Goal: Task Accomplishment & Management: Manage account settings

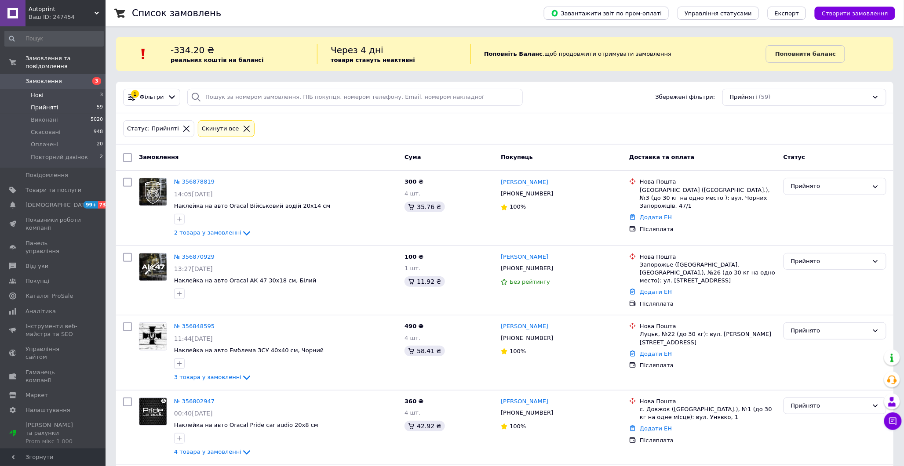
click at [33, 91] on span "Нові" at bounding box center [37, 95] width 13 height 8
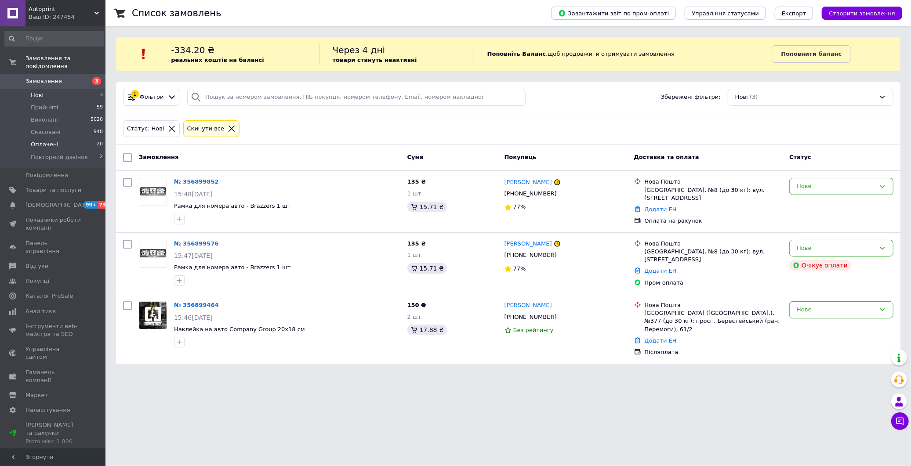
click at [46, 141] on span "Оплачені" at bounding box center [45, 145] width 28 height 8
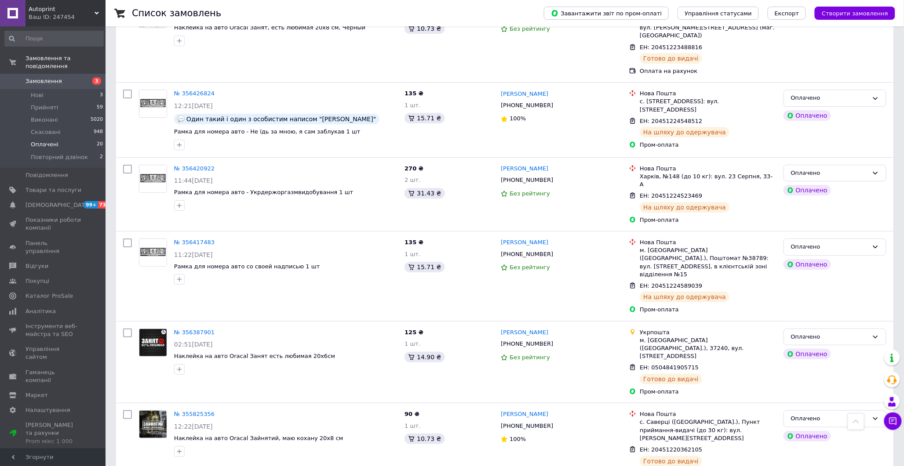
scroll to position [1258, 0]
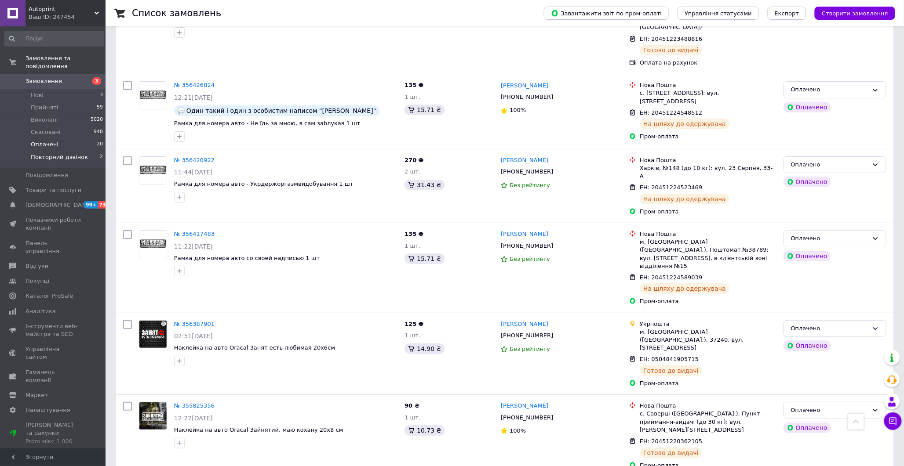
click at [53, 153] on span "Повторний дзвінок" at bounding box center [59, 157] width 57 height 8
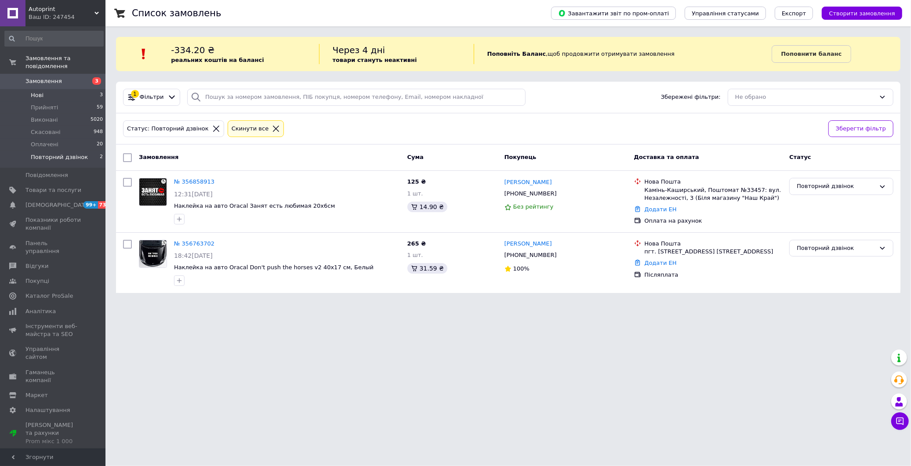
click at [36, 91] on span "Нові" at bounding box center [37, 95] width 13 height 8
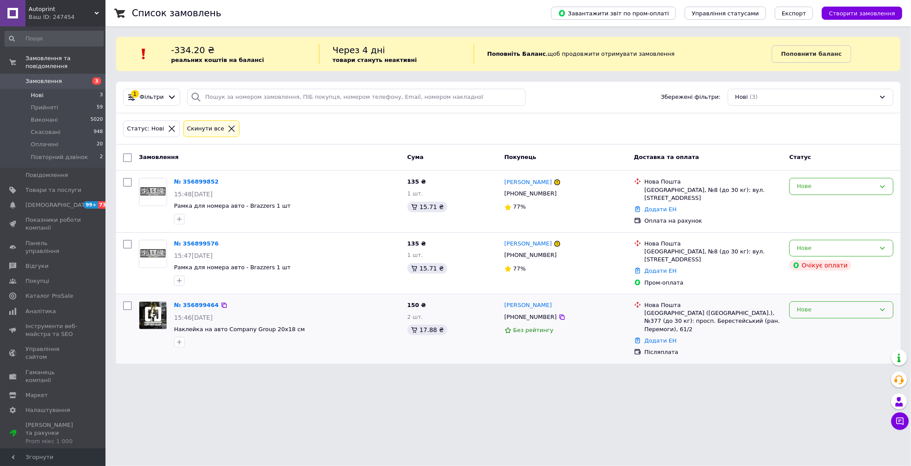
click at [824, 313] on div "Нове" at bounding box center [842, 310] width 104 height 17
click at [825, 326] on li "Прийнято" at bounding box center [841, 328] width 103 height 16
click at [815, 247] on div "Нове" at bounding box center [836, 248] width 79 height 9
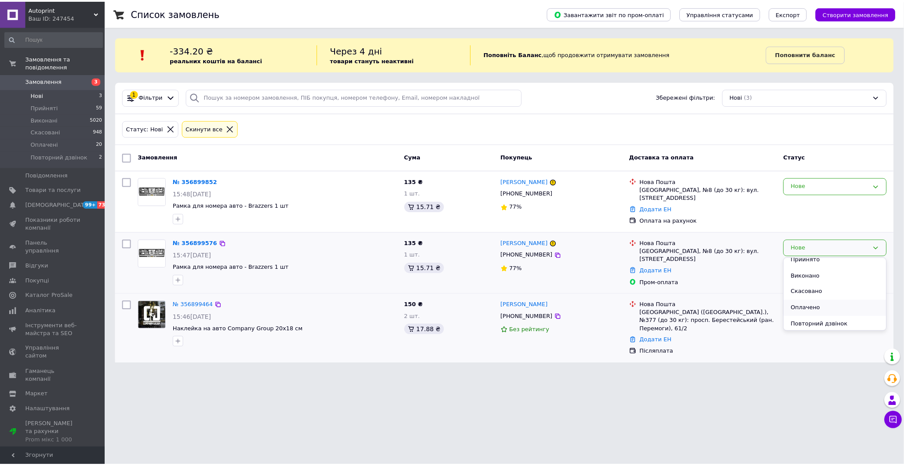
scroll to position [7, 0]
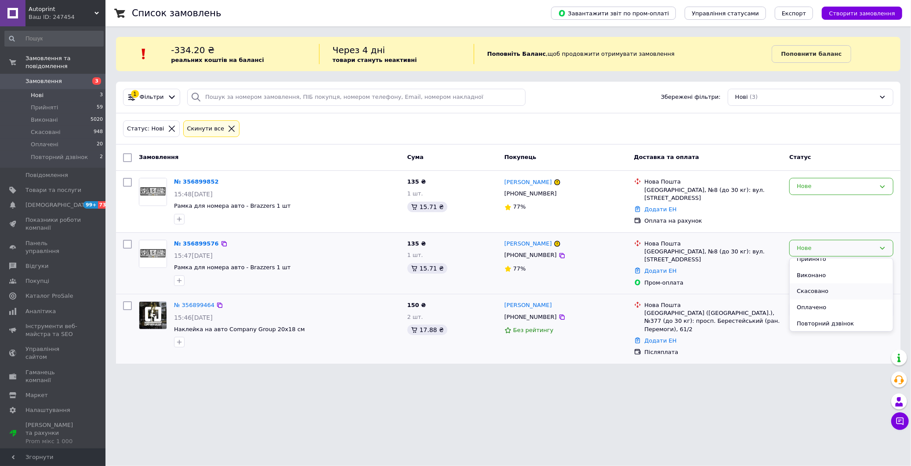
click at [825, 293] on li "Скасовано" at bounding box center [841, 292] width 103 height 16
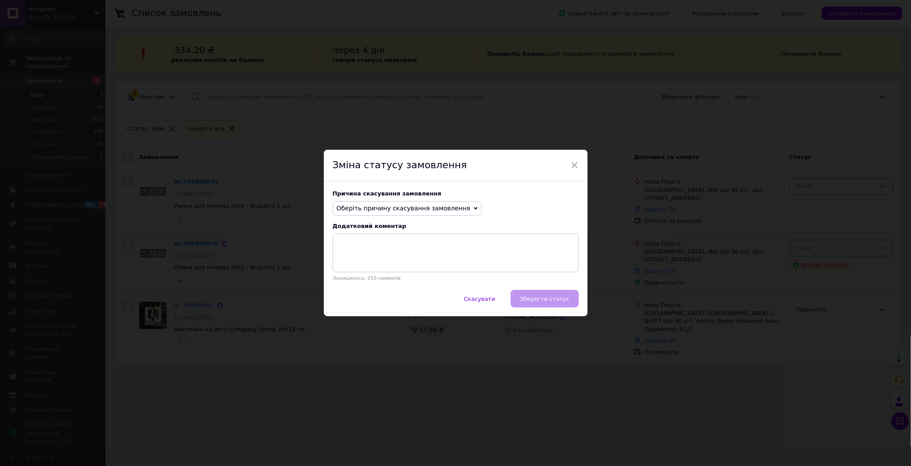
click at [365, 205] on span "Оберіть причину скасування замовлення" at bounding box center [404, 208] width 134 height 7
click at [368, 253] on li "Оплата не надійшла" at bounding box center [407, 250] width 149 height 12
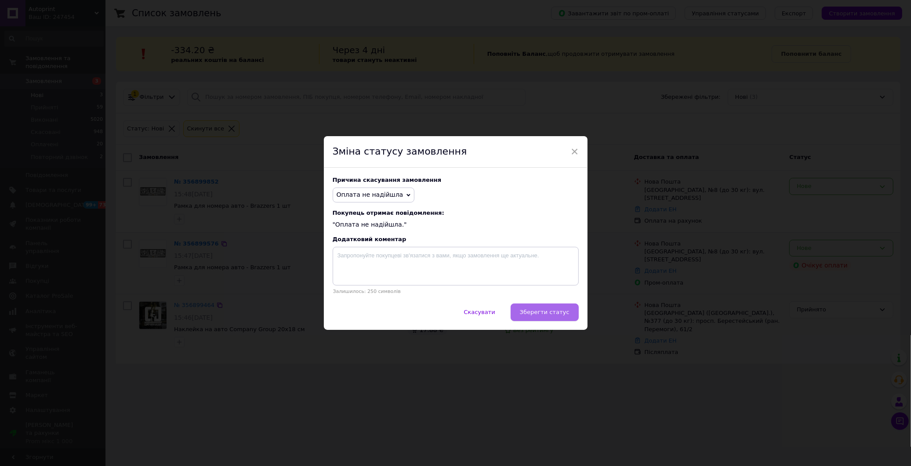
click at [551, 319] on button "Зберегти статус" at bounding box center [545, 313] width 68 height 18
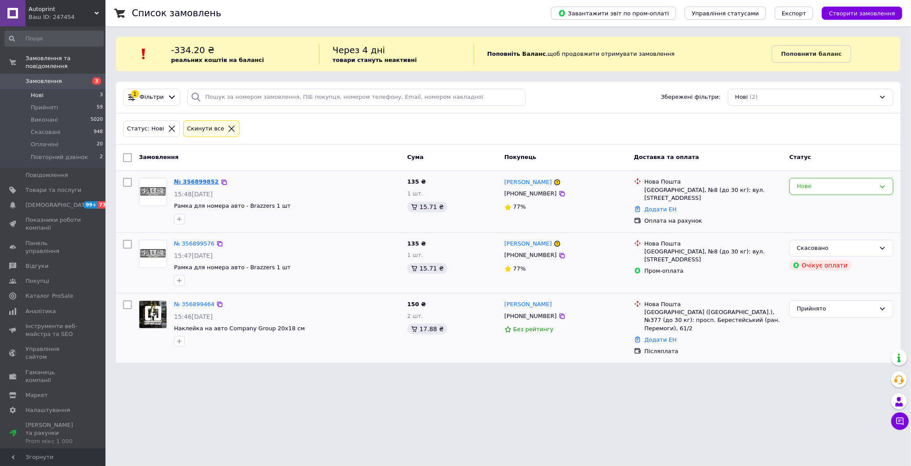
click at [193, 182] on link "№ 356899852" at bounding box center [196, 181] width 45 height 7
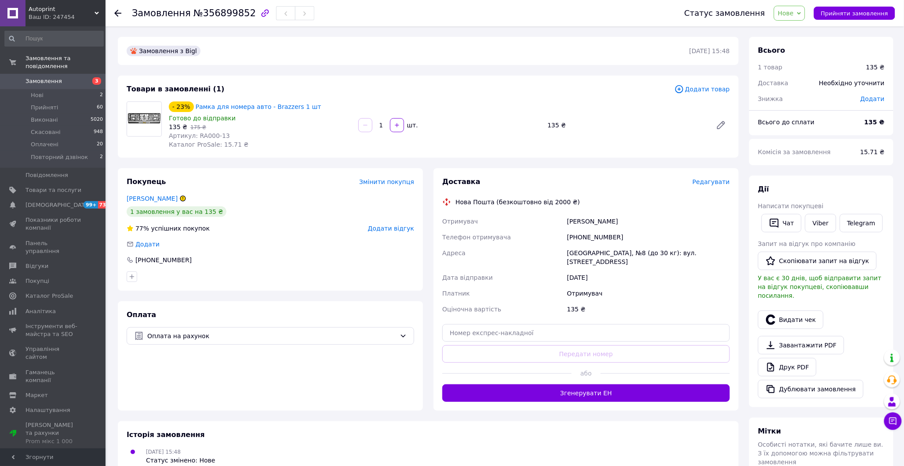
click at [789, 14] on span "Нове" at bounding box center [786, 13] width 16 height 7
click at [789, 67] on li "Оплачено" at bounding box center [807, 70] width 66 height 13
click at [50, 104] on span "Прийняті" at bounding box center [44, 108] width 27 height 8
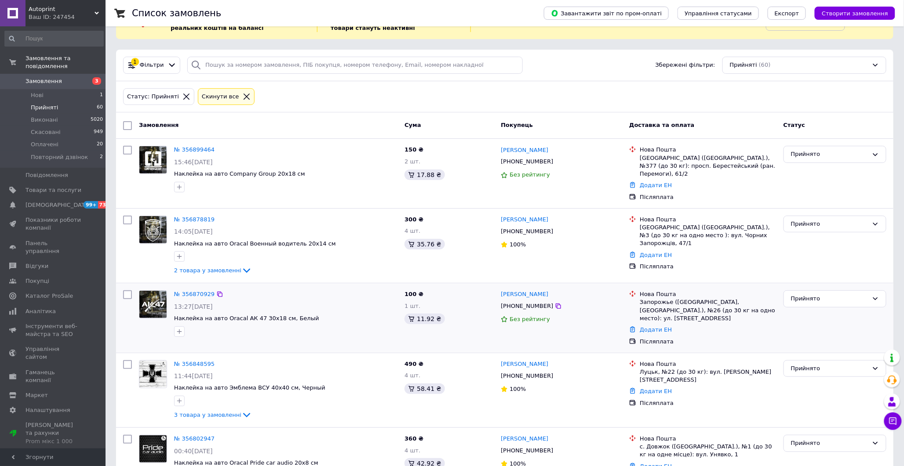
scroll to position [49, 0]
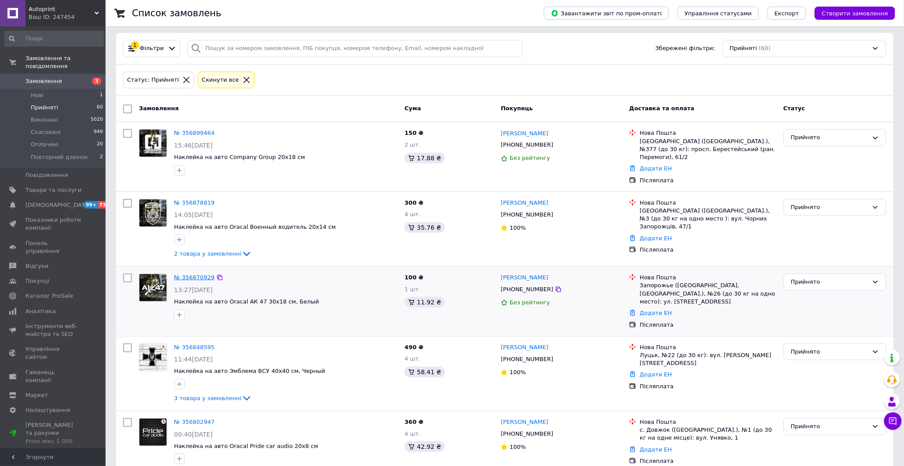
click at [201, 274] on link "№ 356870929" at bounding box center [194, 277] width 40 height 7
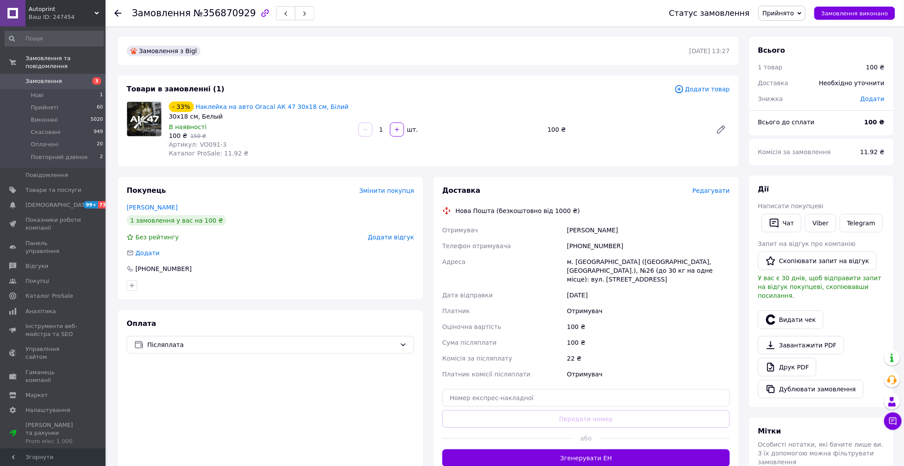
click at [711, 192] on span "Редагувати" at bounding box center [710, 190] width 37 height 7
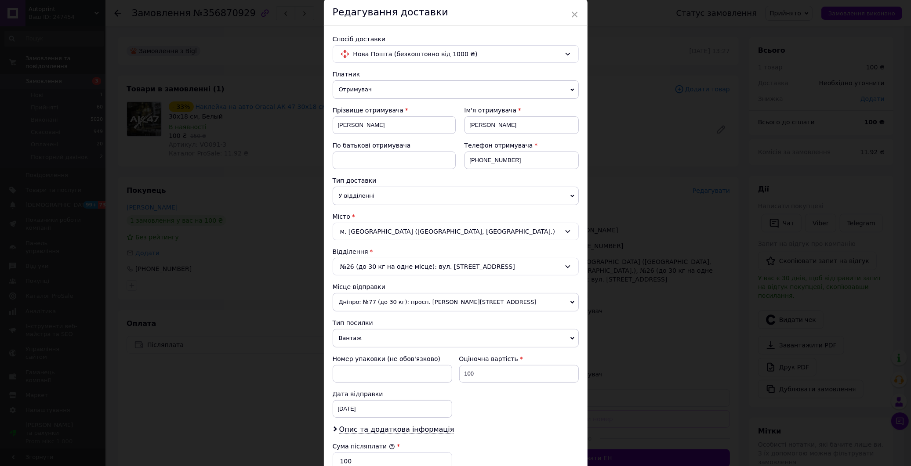
scroll to position [49, 0]
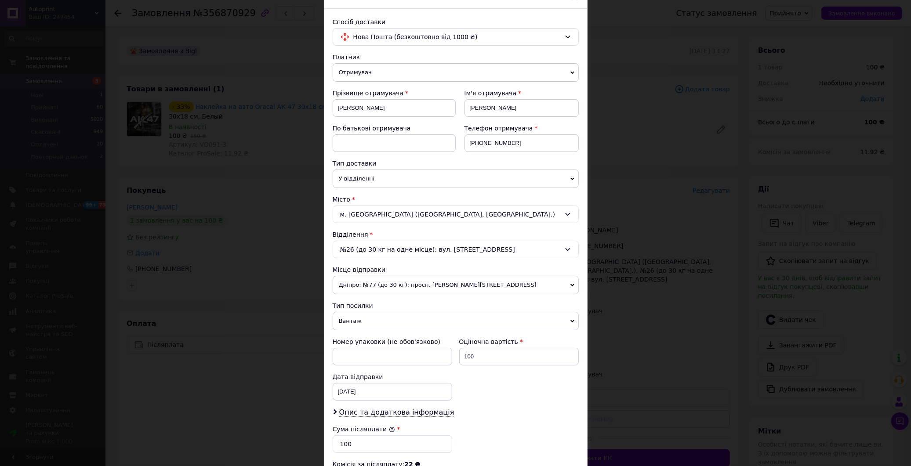
click at [371, 322] on span "Вантаж" at bounding box center [456, 321] width 246 height 18
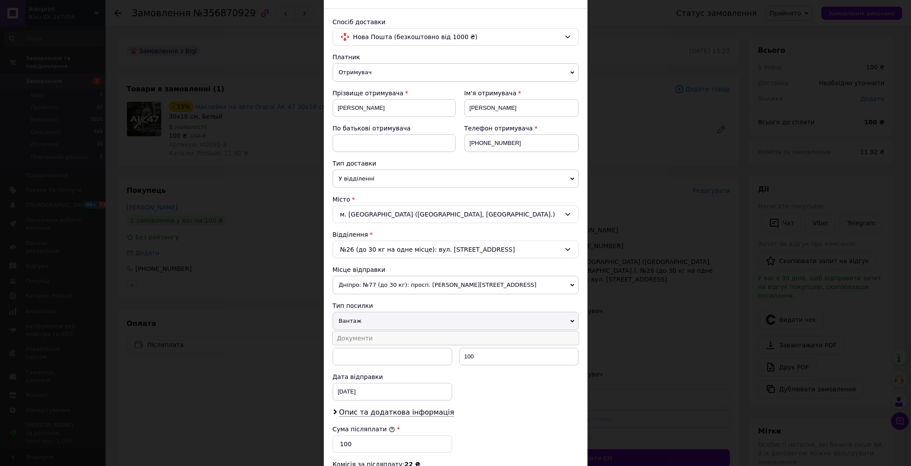
click at [380, 344] on li "Документи" at bounding box center [456, 338] width 246 height 13
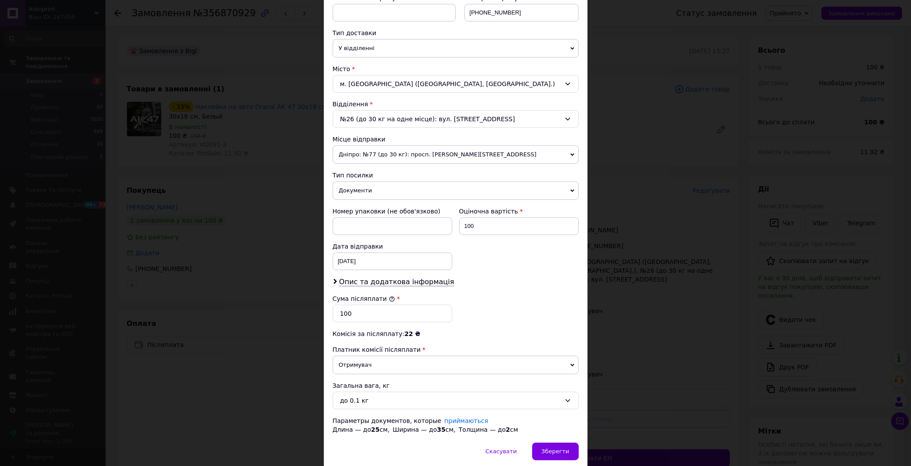
scroll to position [214, 0]
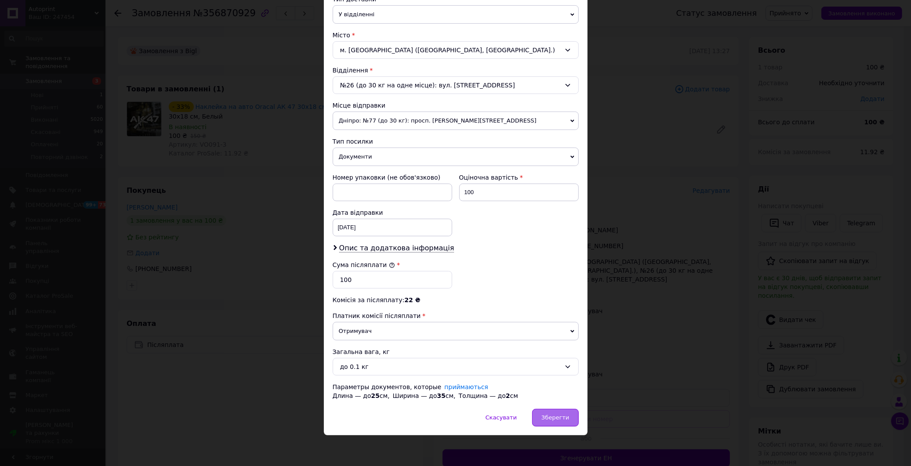
click at [556, 424] on div "Зберегти" at bounding box center [555, 418] width 46 height 18
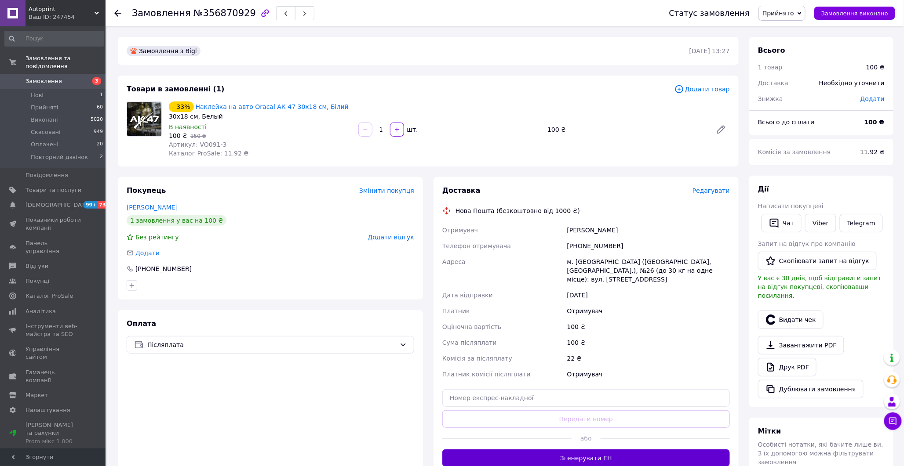
click at [609, 450] on button "Згенерувати ЕН" at bounding box center [586, 459] width 288 height 18
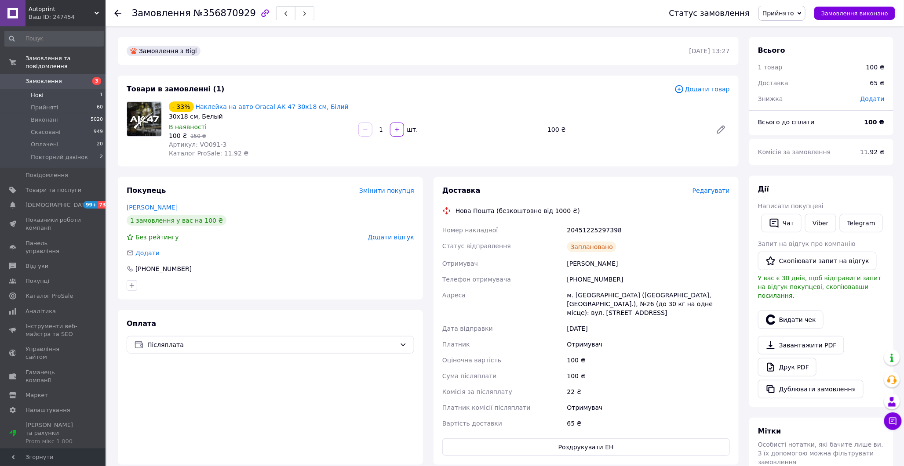
click at [32, 91] on span "Нові" at bounding box center [37, 95] width 13 height 8
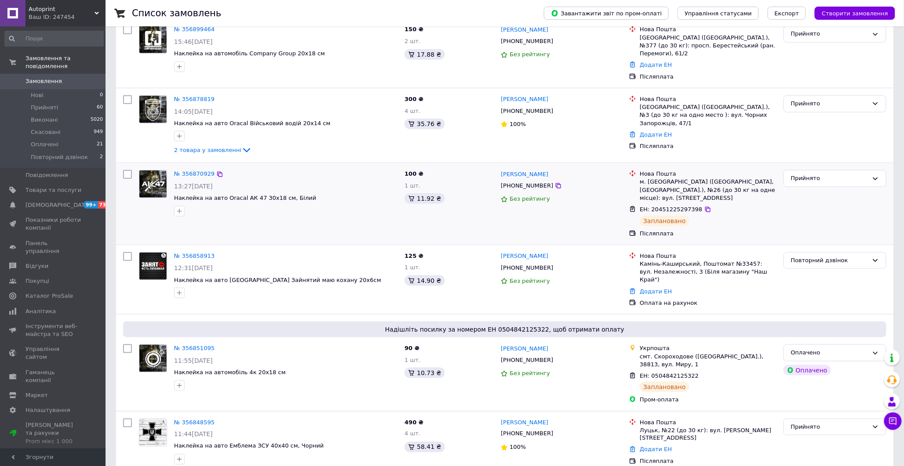
scroll to position [244, 0]
click at [46, 104] on span "Прийняті" at bounding box center [44, 108] width 27 height 8
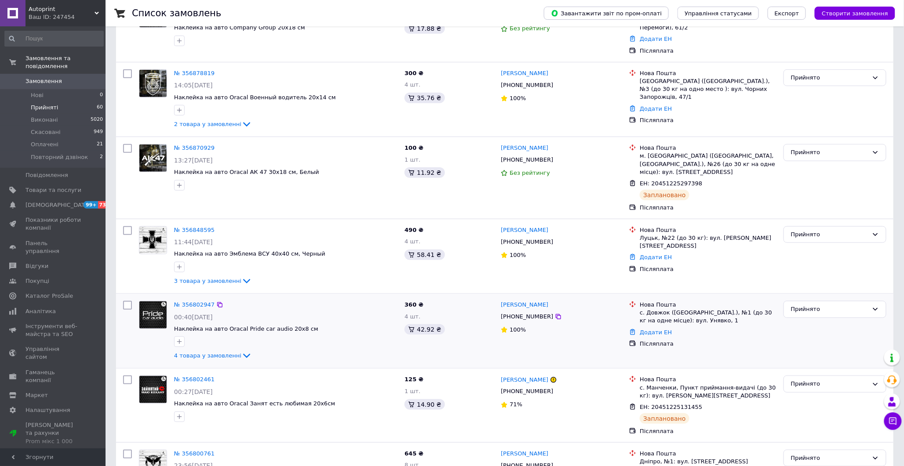
scroll to position [195, 0]
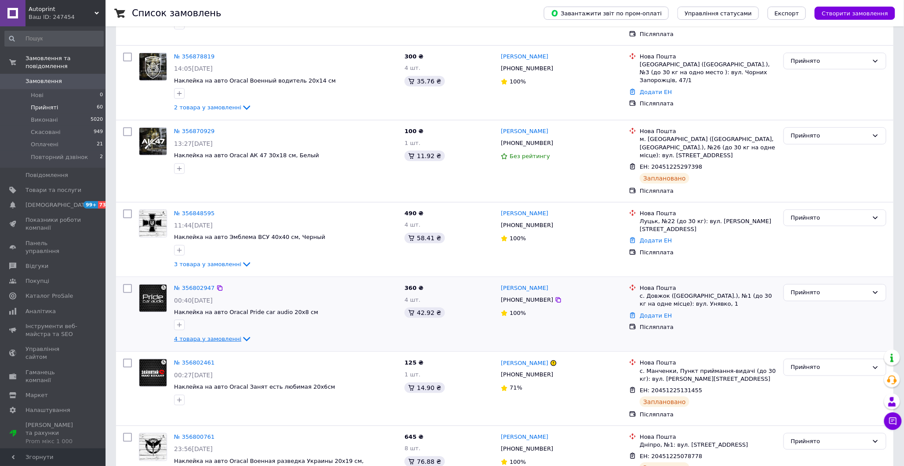
click at [210, 336] on span "4 товара у замовленні" at bounding box center [207, 339] width 67 height 7
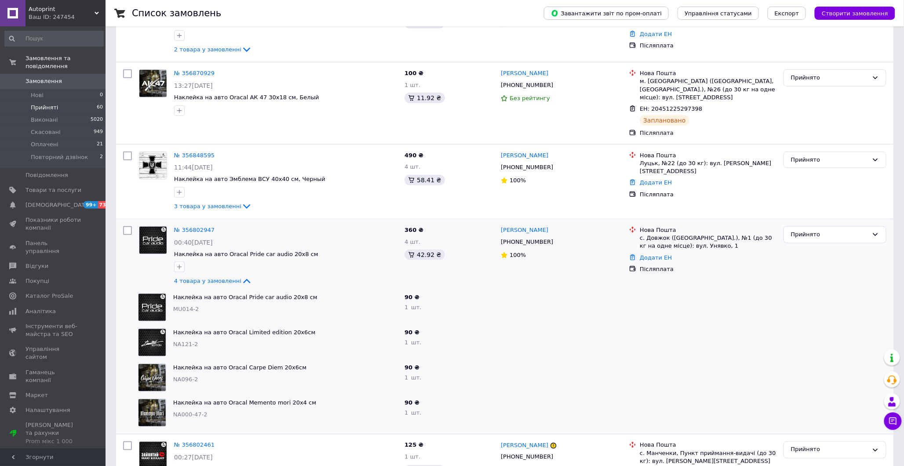
scroll to position [293, 0]
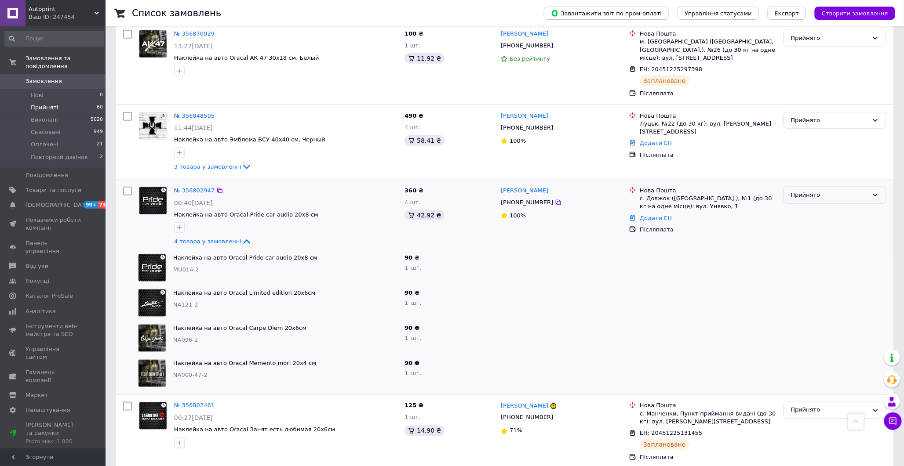
click at [846, 191] on div "Прийнято" at bounding box center [829, 195] width 77 height 9
click at [192, 187] on link "№ 356802947" at bounding box center [194, 190] width 40 height 7
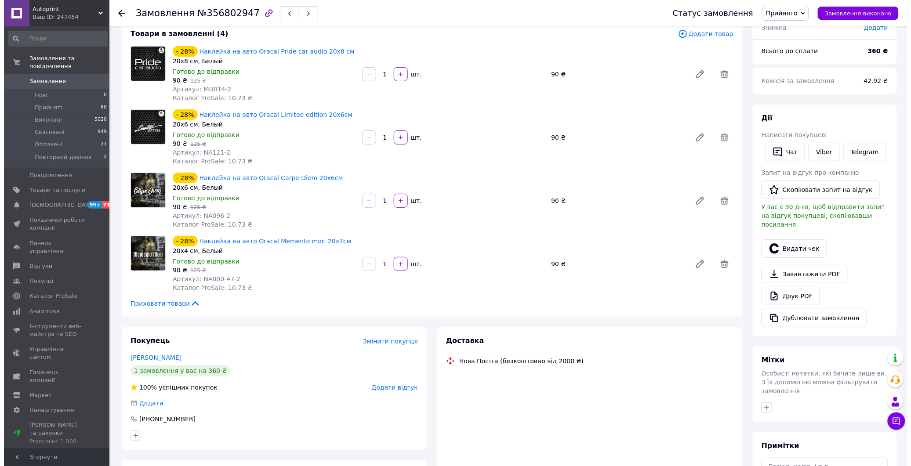
scroll to position [98, 0]
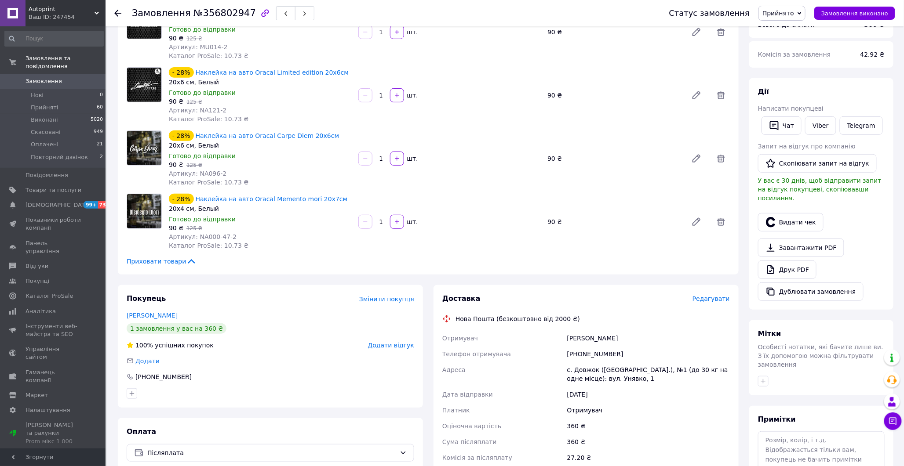
click at [714, 300] on span "Редагувати" at bounding box center [710, 298] width 37 height 7
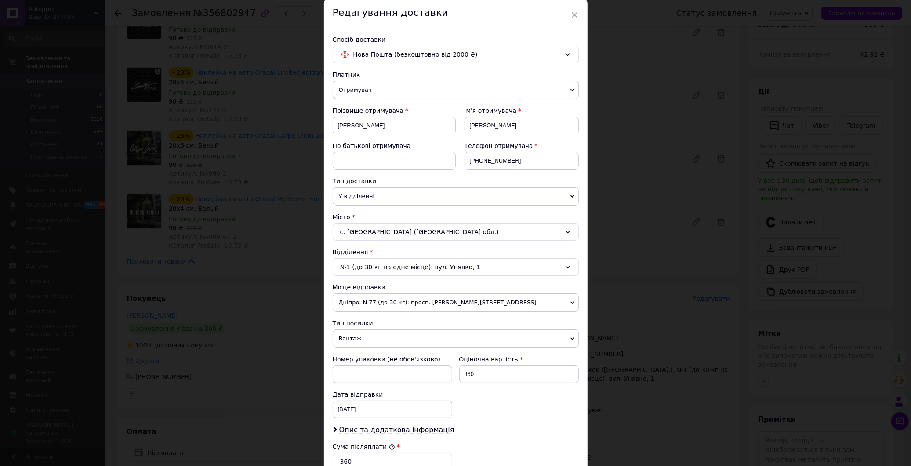
scroll to position [49, 0]
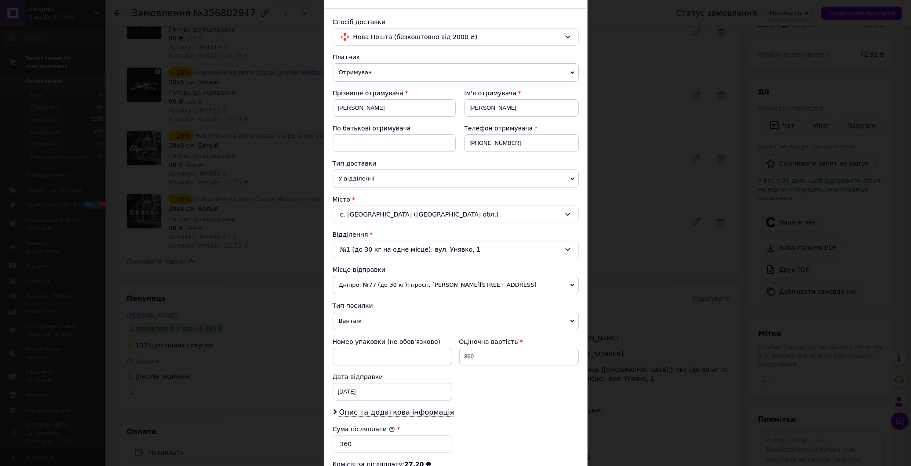
click at [371, 320] on span "Вантаж" at bounding box center [456, 321] width 246 height 18
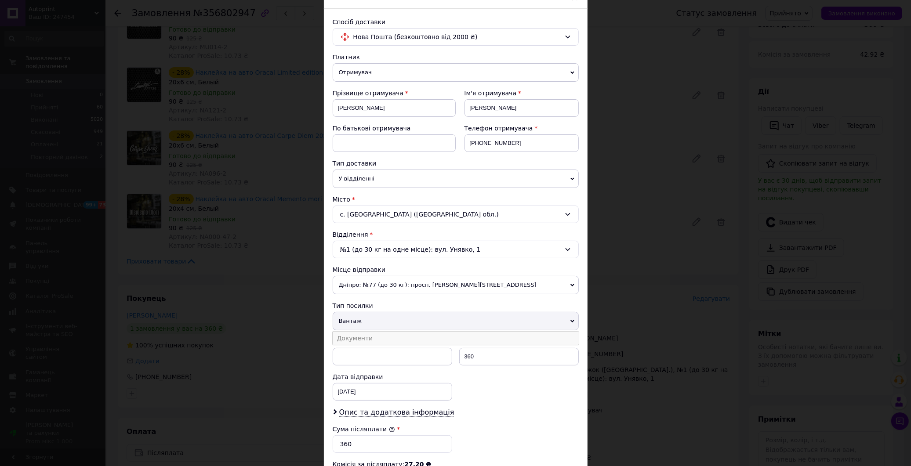
click at [372, 340] on li "Документи" at bounding box center [456, 338] width 246 height 13
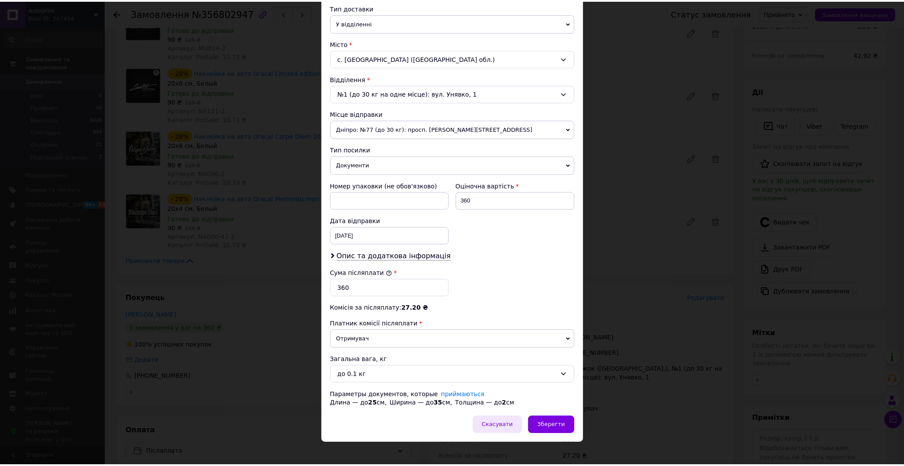
scroll to position [214, 0]
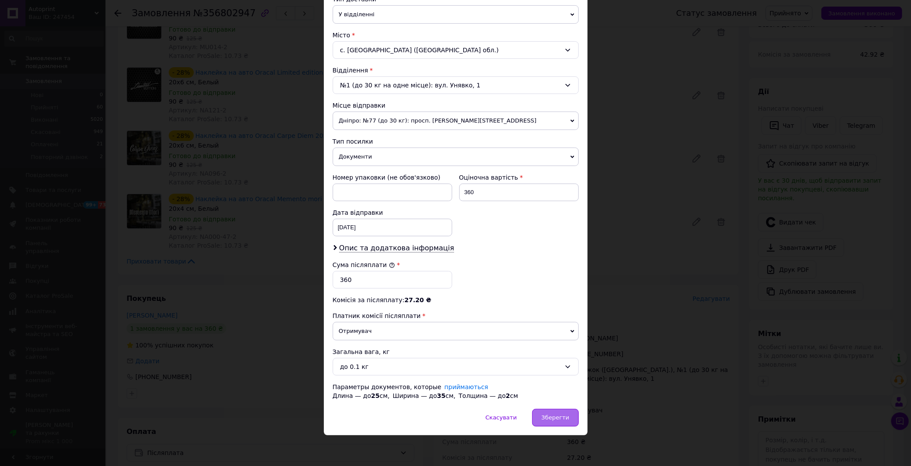
click at [561, 423] on div "Зберегти" at bounding box center [555, 418] width 46 height 18
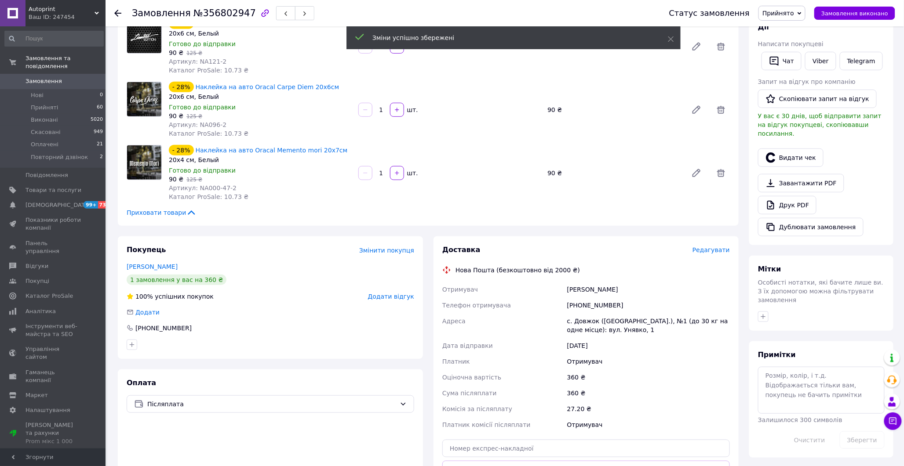
scroll to position [244, 0]
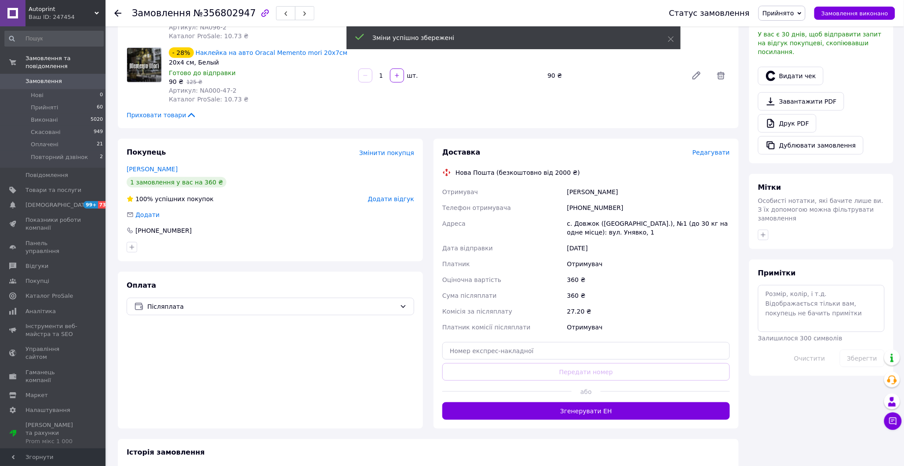
click at [579, 405] on button "Згенерувати ЕН" at bounding box center [586, 412] width 288 height 18
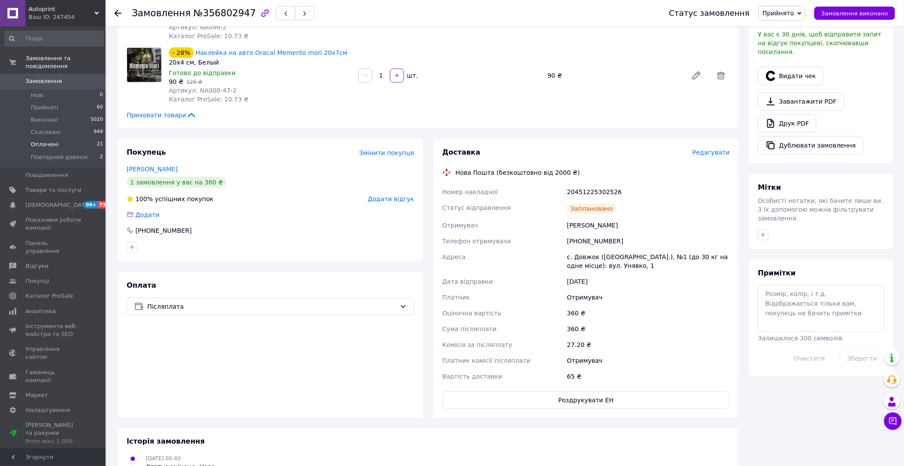
click at [46, 141] on span "Оплачені" at bounding box center [45, 145] width 28 height 8
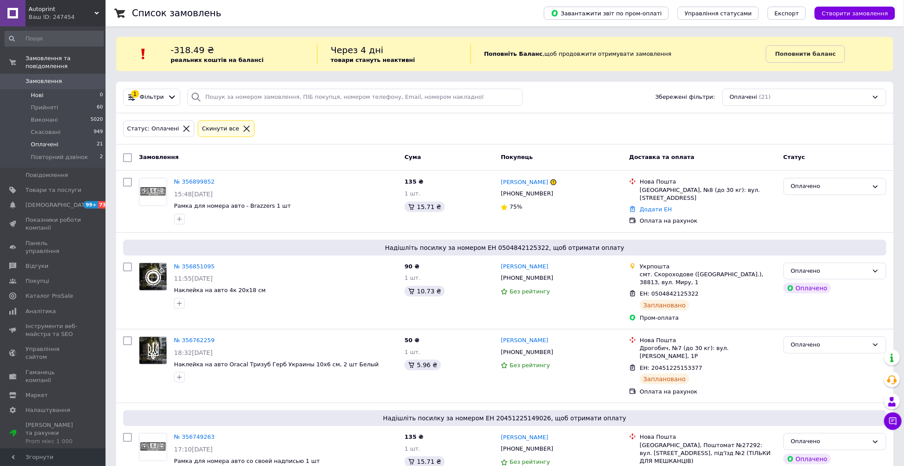
click at [36, 91] on span "Нові" at bounding box center [37, 95] width 13 height 8
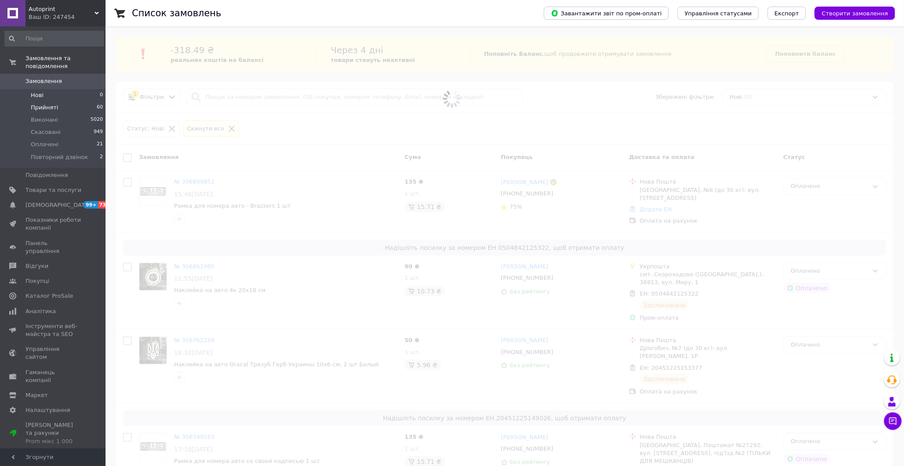
click at [43, 104] on span "Прийняті" at bounding box center [44, 108] width 27 height 8
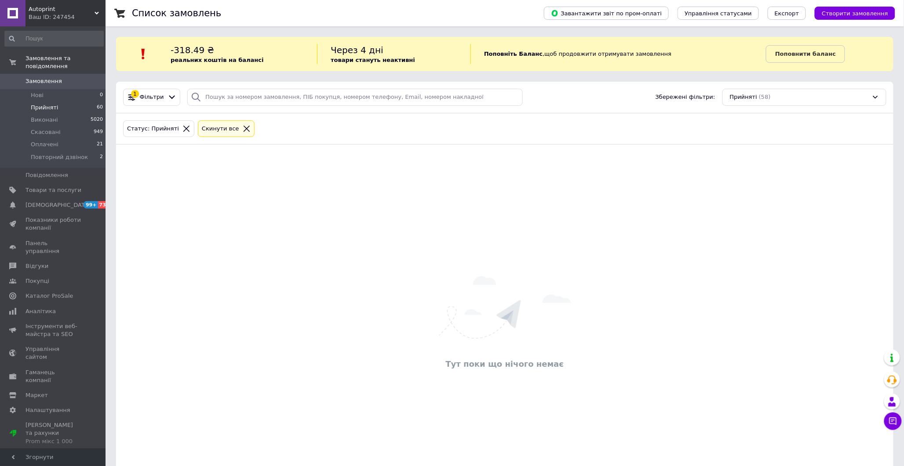
click at [55, 102] on li "Прийняті 60" at bounding box center [54, 108] width 108 height 12
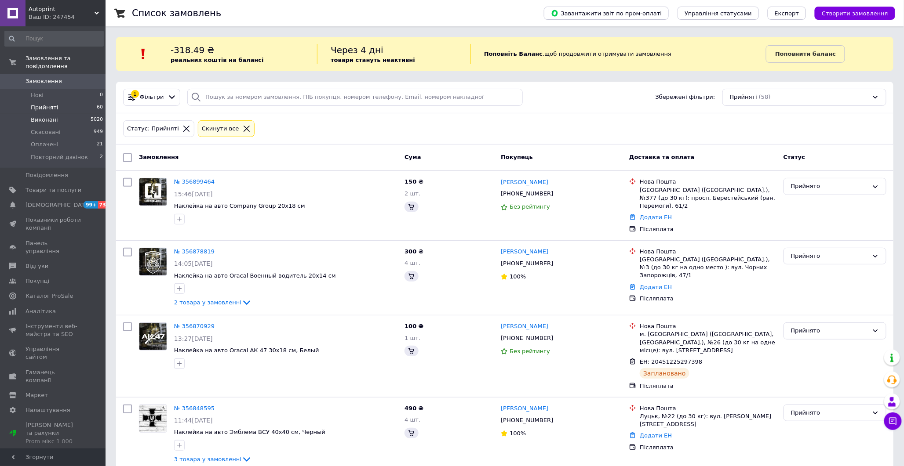
click at [58, 114] on li "Виконані 5020" at bounding box center [54, 120] width 108 height 12
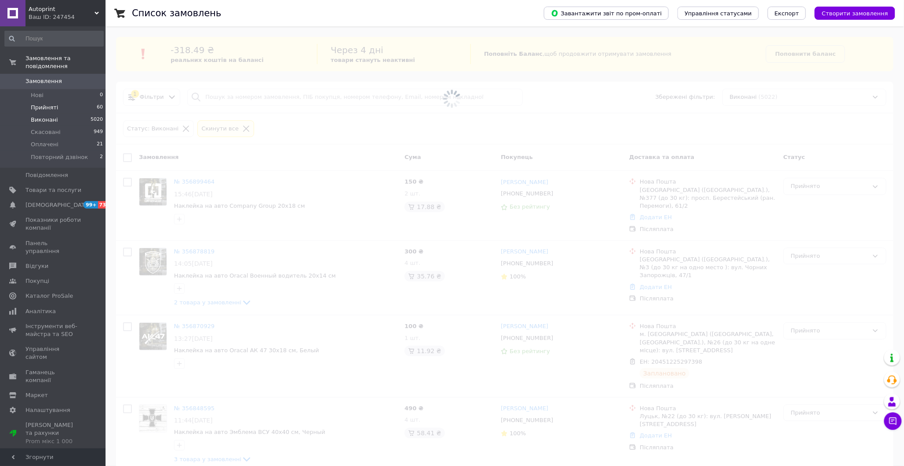
click at [50, 104] on span "Прийняті" at bounding box center [44, 108] width 27 height 8
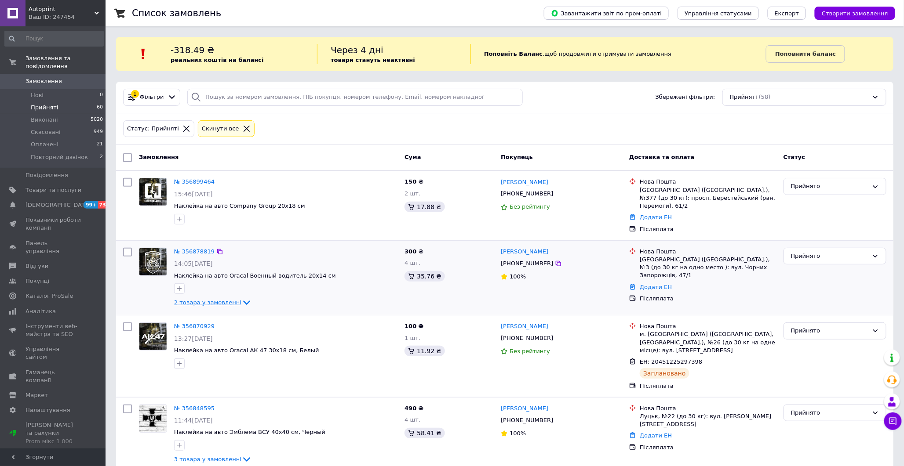
click at [209, 299] on span "2 товара у замовленні" at bounding box center [207, 302] width 67 height 7
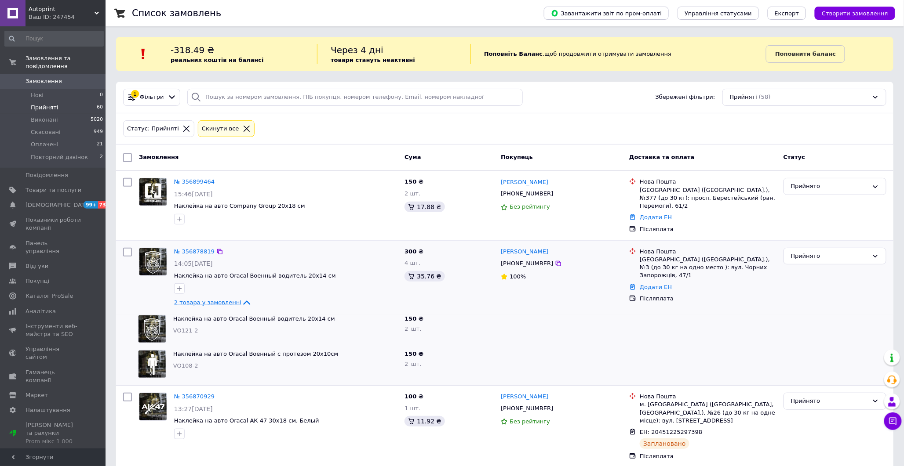
click at [209, 299] on span "2 товара у замовленні" at bounding box center [207, 302] width 67 height 7
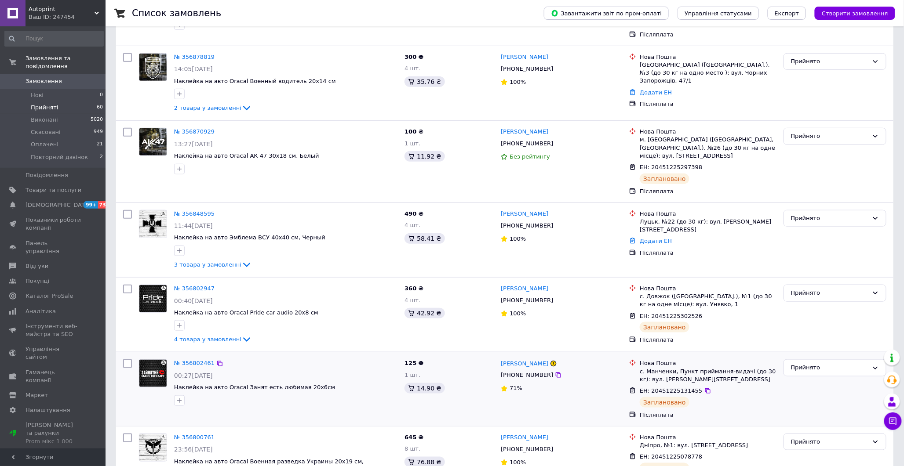
scroll to position [195, 0]
click at [204, 261] on span "3 товара у замовленні" at bounding box center [207, 264] width 67 height 7
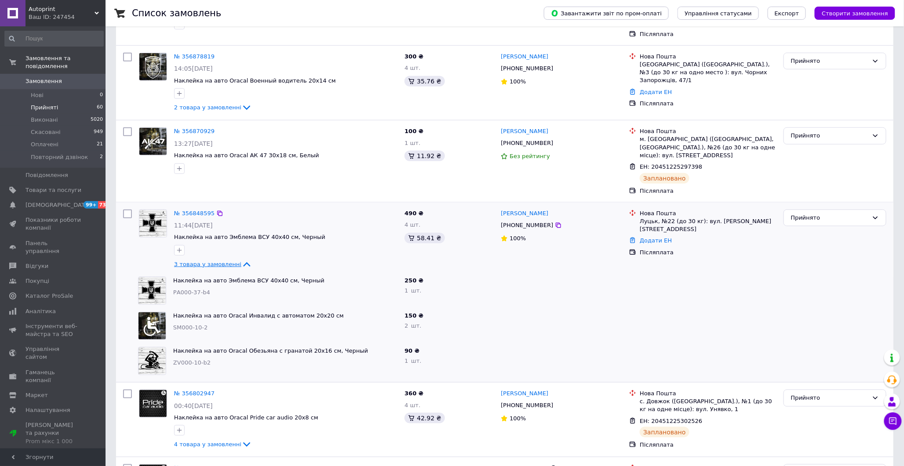
click at [204, 261] on span "3 товара у замовленні" at bounding box center [207, 264] width 67 height 7
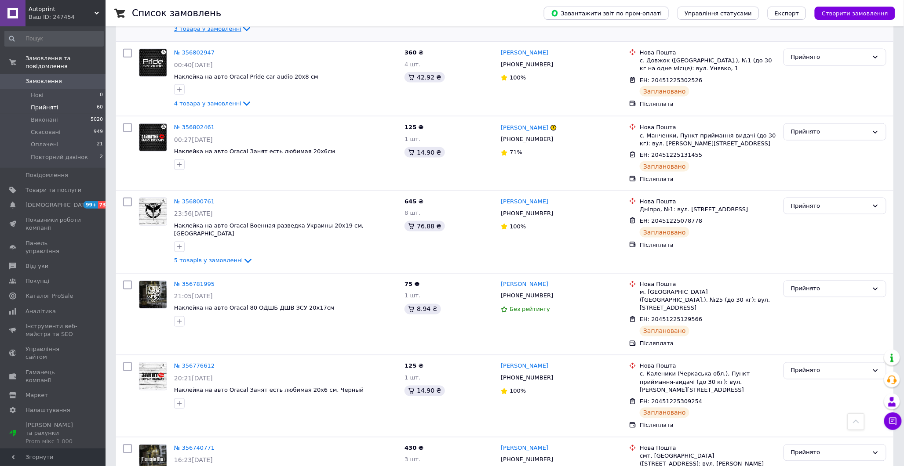
scroll to position [440, 0]
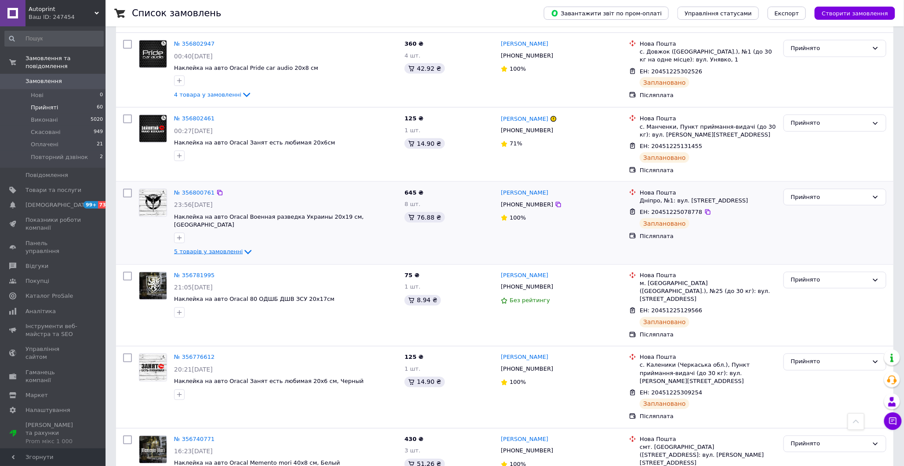
click at [221, 248] on span "5 товарів у замовленні" at bounding box center [208, 251] width 69 height 7
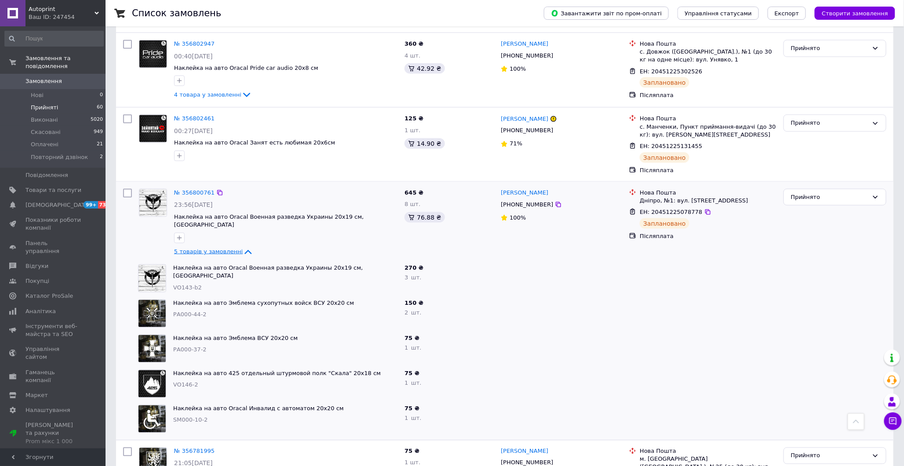
click at [221, 248] on span "5 товарів у замовленні" at bounding box center [208, 251] width 69 height 7
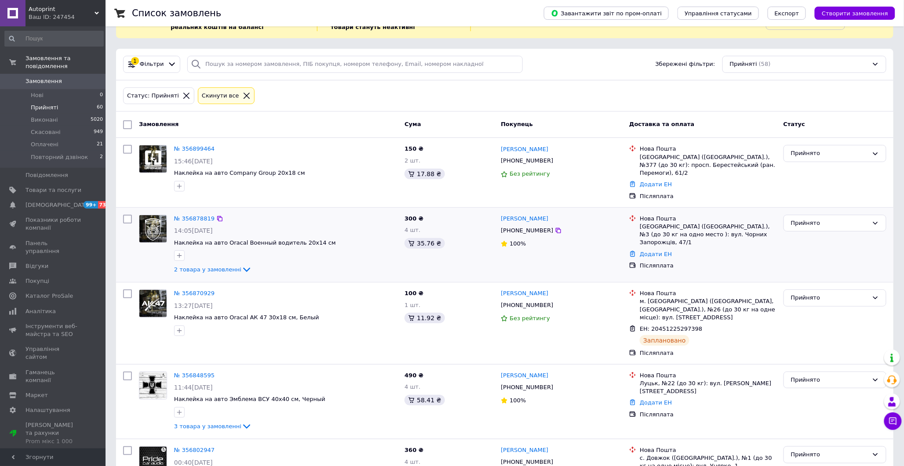
scroll to position [0, 0]
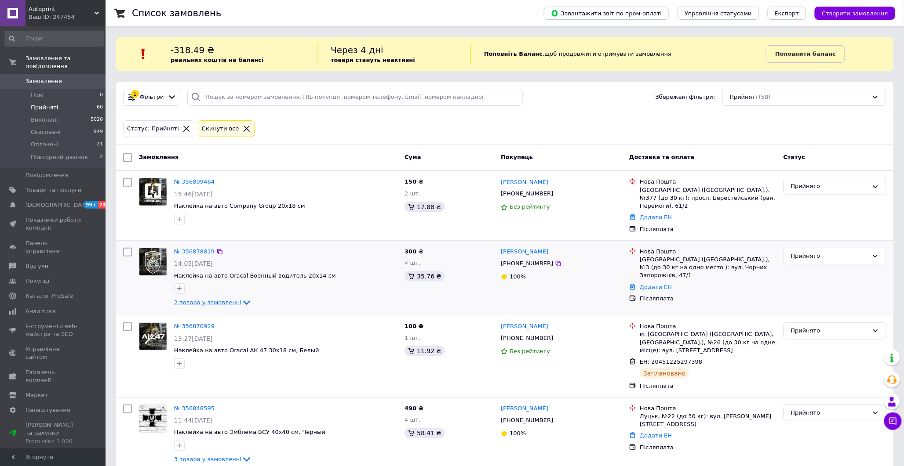
click at [223, 299] on span "2 товара у замовленні" at bounding box center [207, 302] width 67 height 7
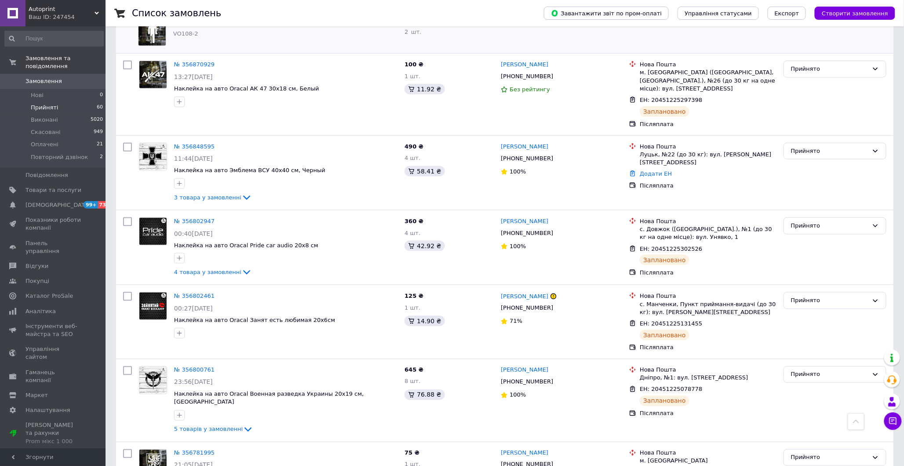
scroll to position [342, 0]
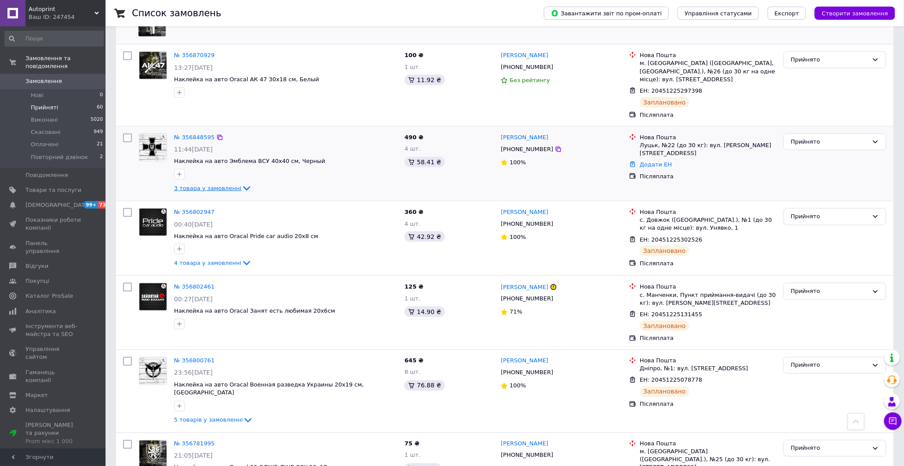
click at [223, 185] on span "3 товара у замовленні" at bounding box center [207, 188] width 67 height 7
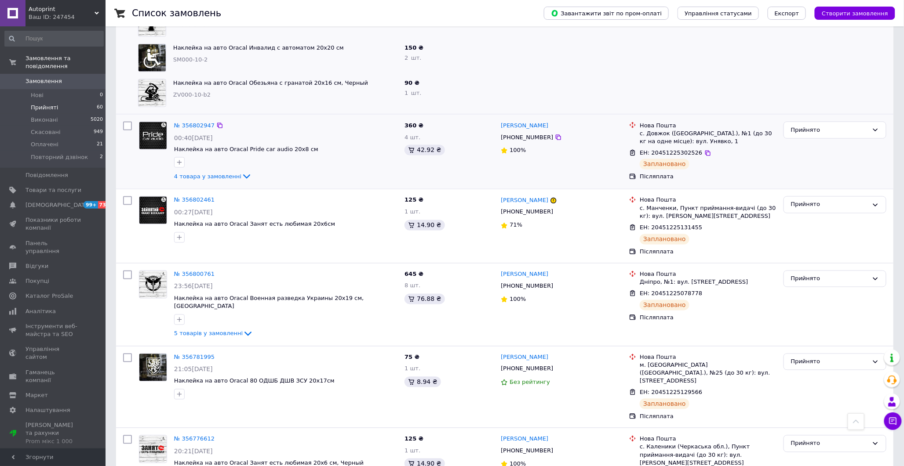
scroll to position [586, 0]
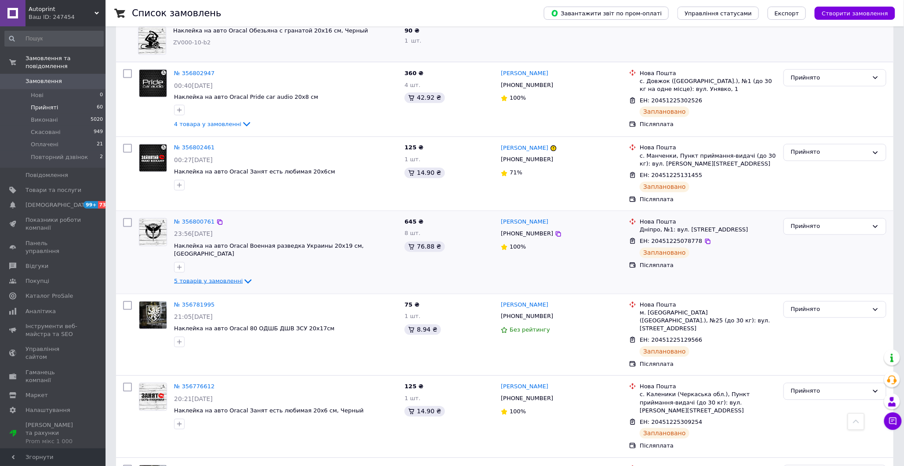
click at [230, 278] on span "5 товарів у замовленні" at bounding box center [208, 281] width 69 height 7
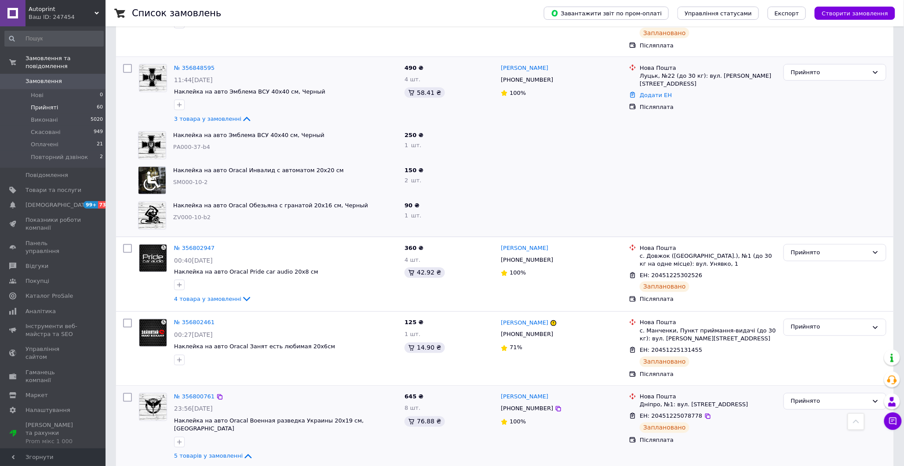
scroll to position [537, 0]
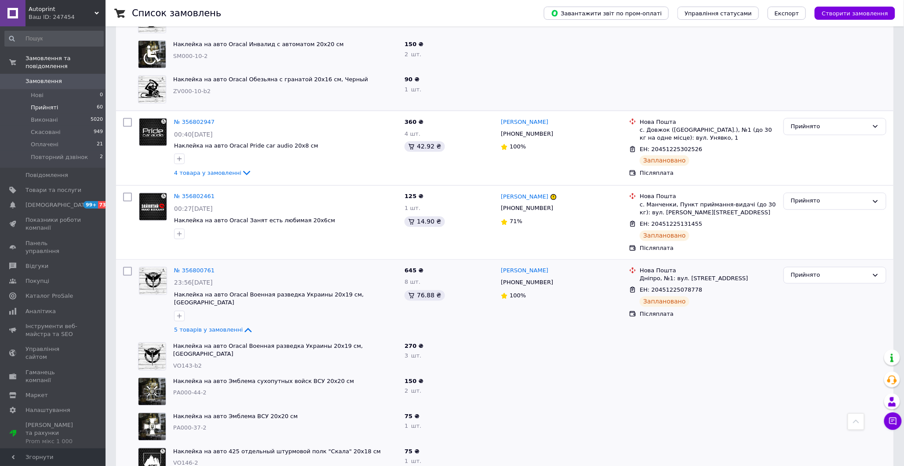
click at [147, 343] on img at bounding box center [151, 356] width 27 height 27
click at [207, 343] on link "Наклейка на авто Oracal Военная разведка Украины 20х19 см, Черный" at bounding box center [267, 350] width 189 height 15
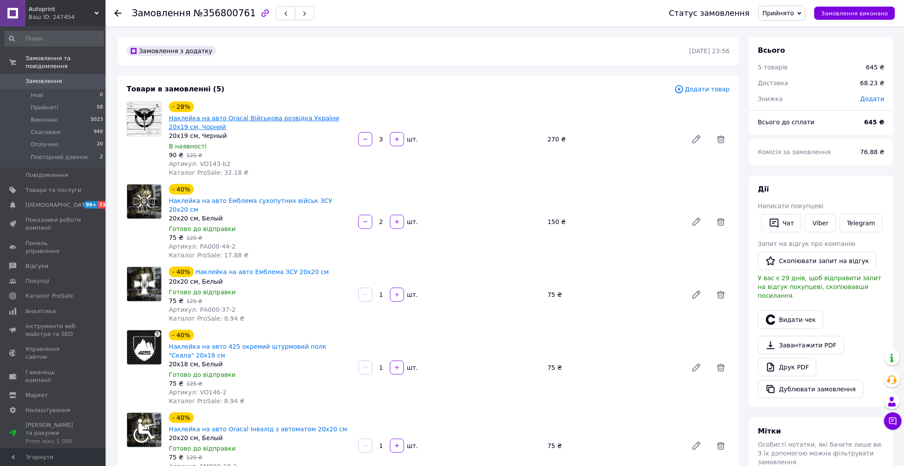
click at [235, 120] on link "Наклейка на авто Oracal Військова розвідка України 20х19 см, Чорний" at bounding box center [254, 123] width 171 height 16
click at [46, 141] on span "Оплачені" at bounding box center [45, 145] width 28 height 8
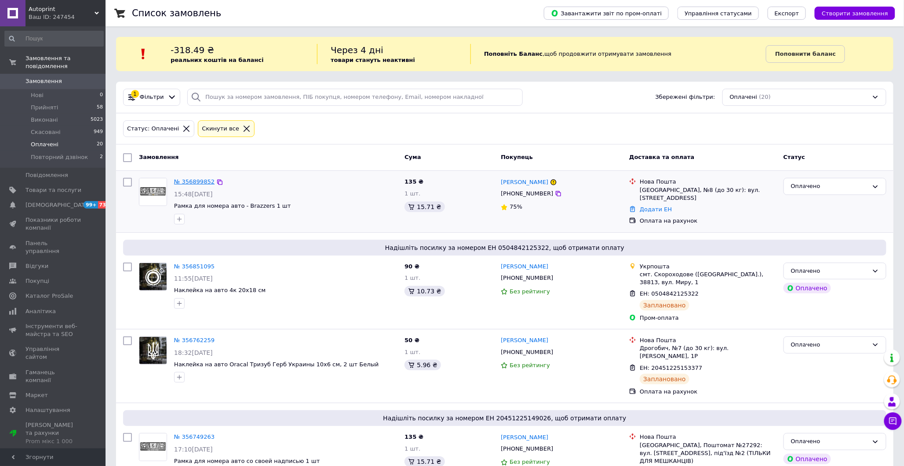
click at [192, 179] on link "№ 356899852" at bounding box center [194, 181] width 40 height 7
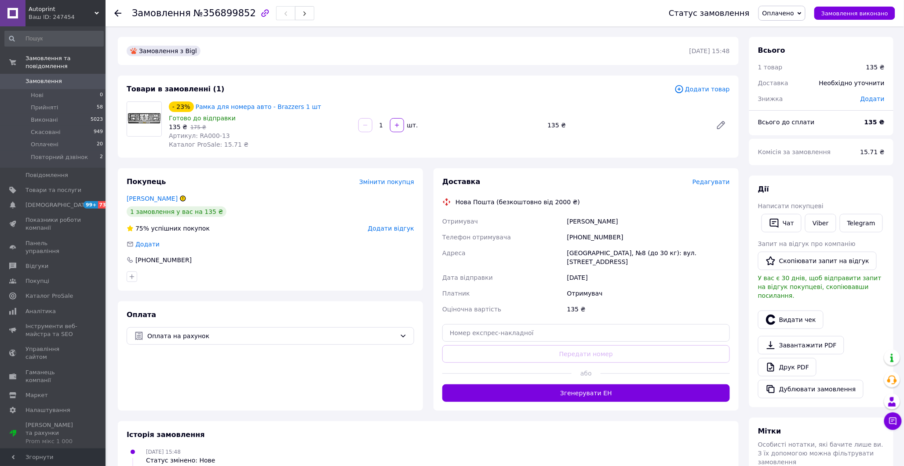
click at [715, 185] on span "Редагувати" at bounding box center [710, 181] width 37 height 7
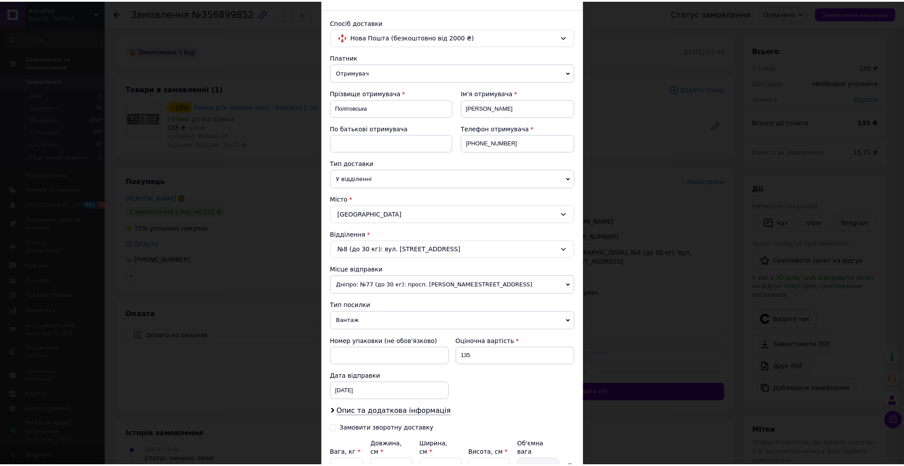
scroll to position [98, 0]
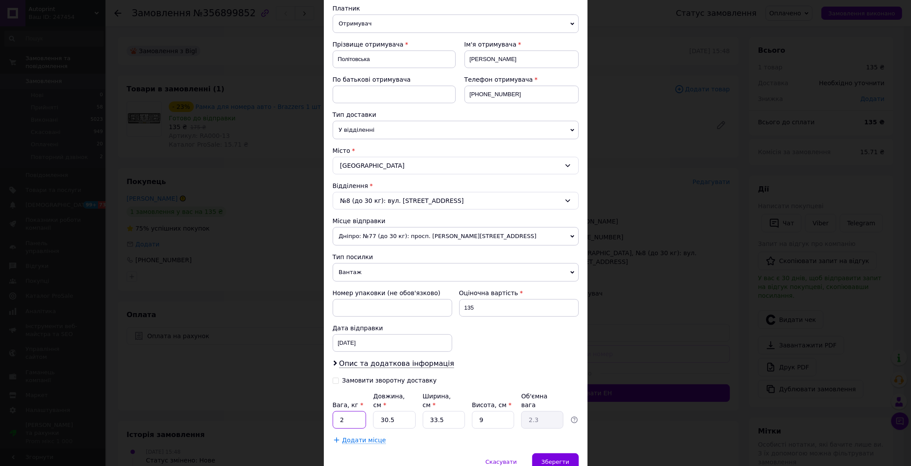
click at [350, 416] on input "2" at bounding box center [350, 421] width 34 height 18
type input "0.1"
click at [411, 419] on input "30.5" at bounding box center [394, 421] width 42 height 18
type input "30."
type input "2.26"
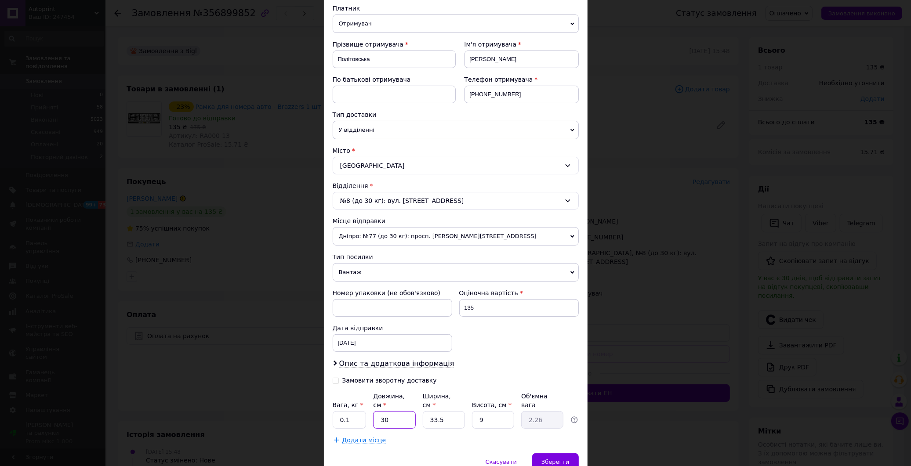
type input "3"
type input "0.23"
type input "5"
type input "0.38"
type input "50"
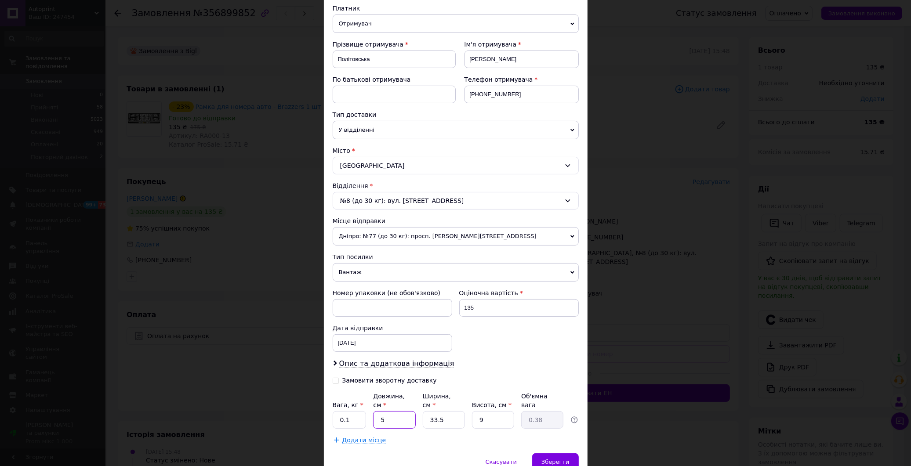
type input "3.77"
type input "50"
click at [447, 418] on input "33.5" at bounding box center [444, 421] width 42 height 18
type input "33."
type input "3.71"
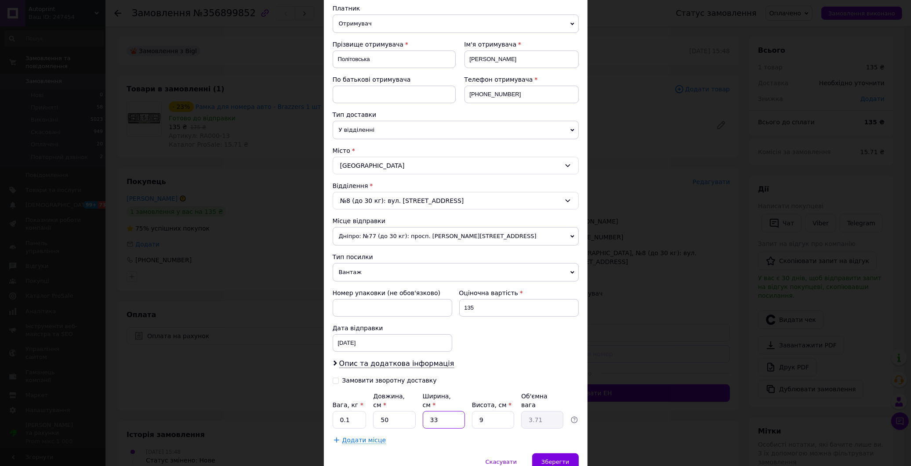
type input "3"
type input "0.34"
type input "1"
type input "0.11"
type input "14"
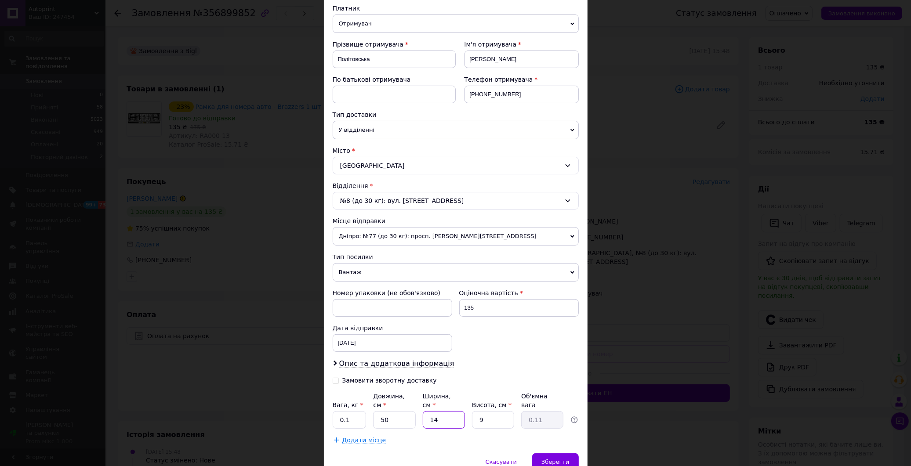
type input "1.58"
type input "14"
click at [493, 414] on input "9" at bounding box center [493, 421] width 42 height 18
type input "1"
type input "0.18"
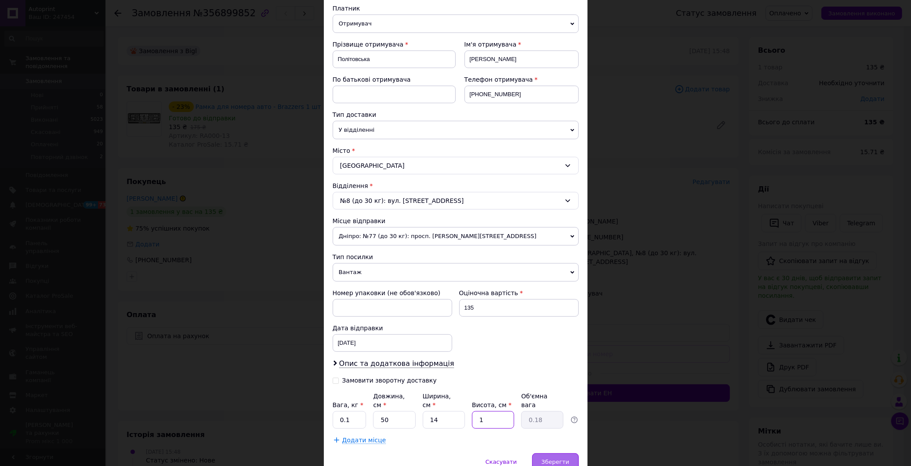
type input "1"
click at [545, 459] on span "Зберегти" at bounding box center [556, 462] width 28 height 7
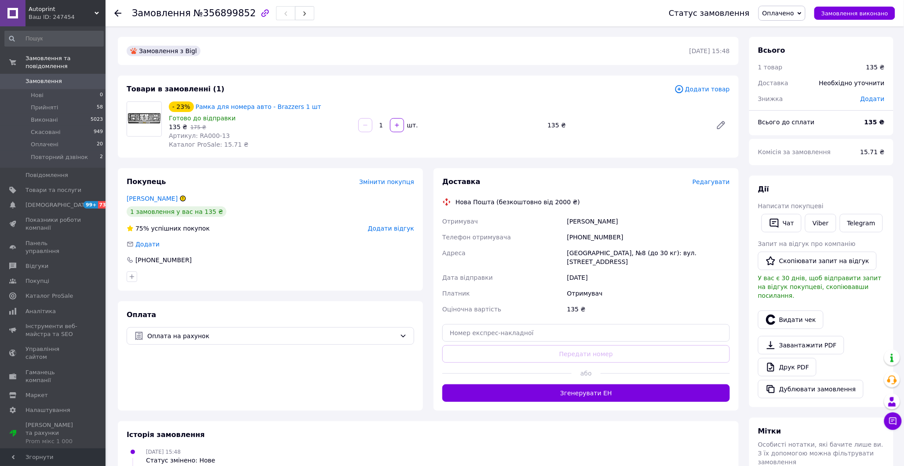
click at [590, 393] on div "Доставка Редагувати Нова Пошта (безкоштовно від 2000 ₴) Отримувач Політовська С…" at bounding box center [585, 289] width 305 height 243
click at [591, 390] on button "Згенерувати ЕН" at bounding box center [586, 394] width 288 height 18
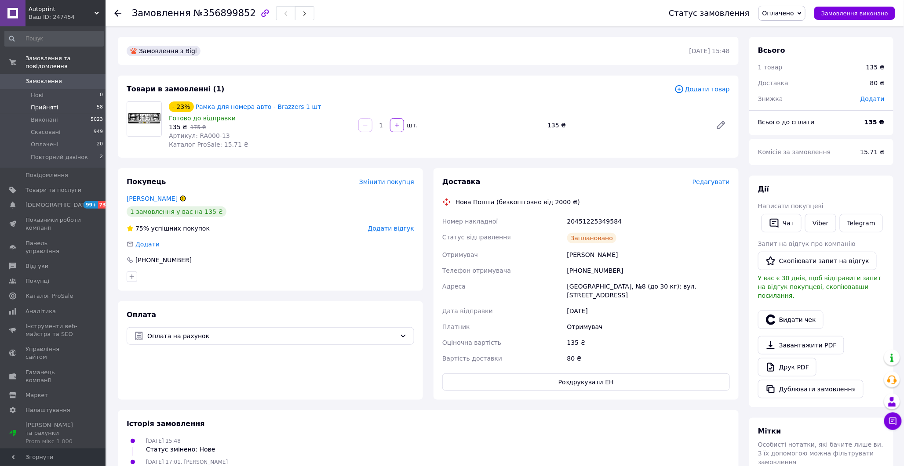
click at [40, 104] on span "Прийняті" at bounding box center [44, 108] width 27 height 8
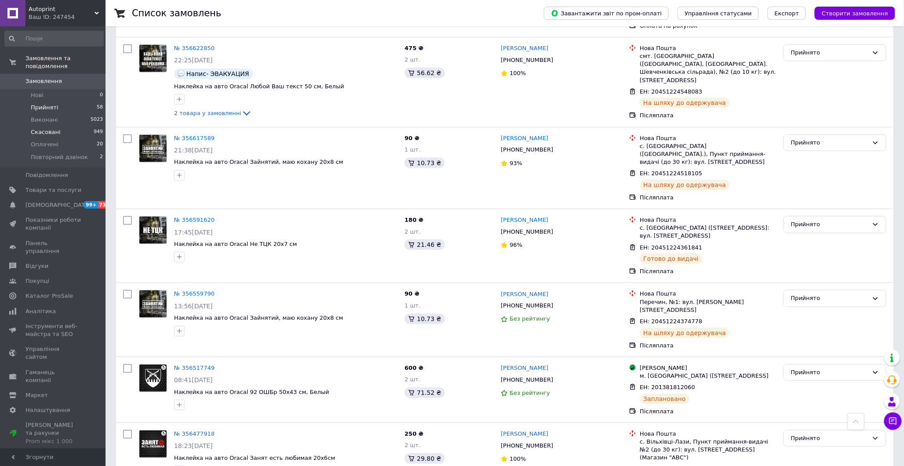
scroll to position [1465, 0]
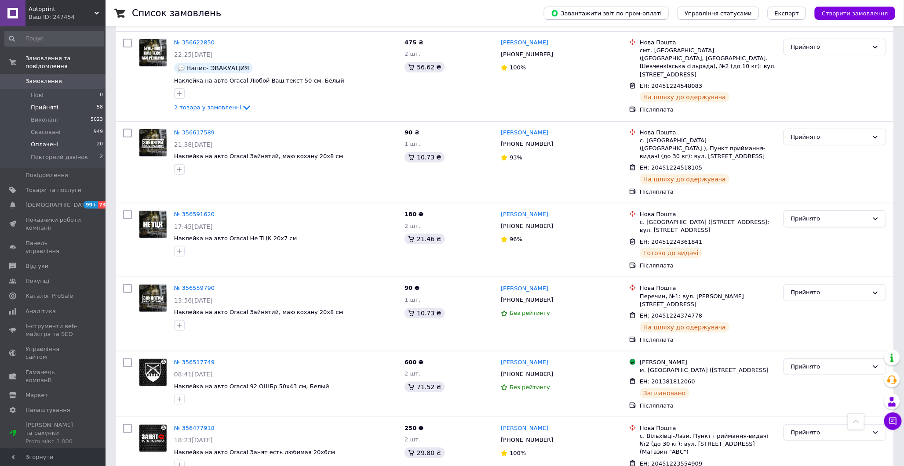
click at [54, 141] on span "Оплачені" at bounding box center [45, 145] width 28 height 8
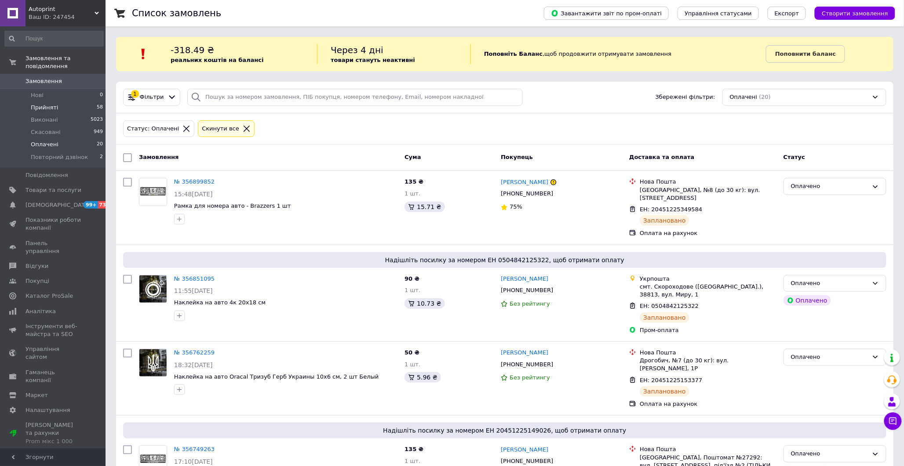
click at [43, 104] on span "Прийняті" at bounding box center [44, 108] width 27 height 8
